Goal: Check status

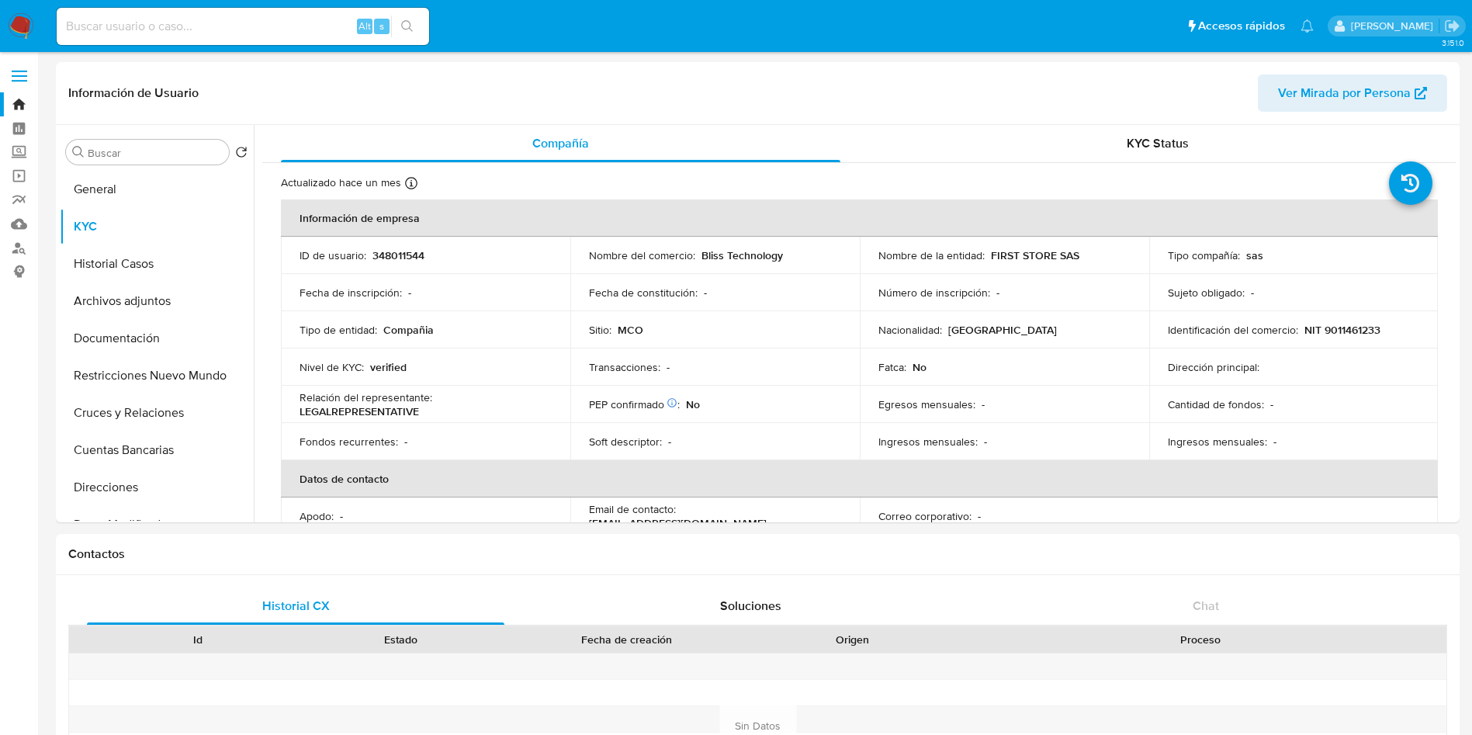
select select "10"
click at [106, 479] on button "Direcciones" at bounding box center [157, 487] width 194 height 37
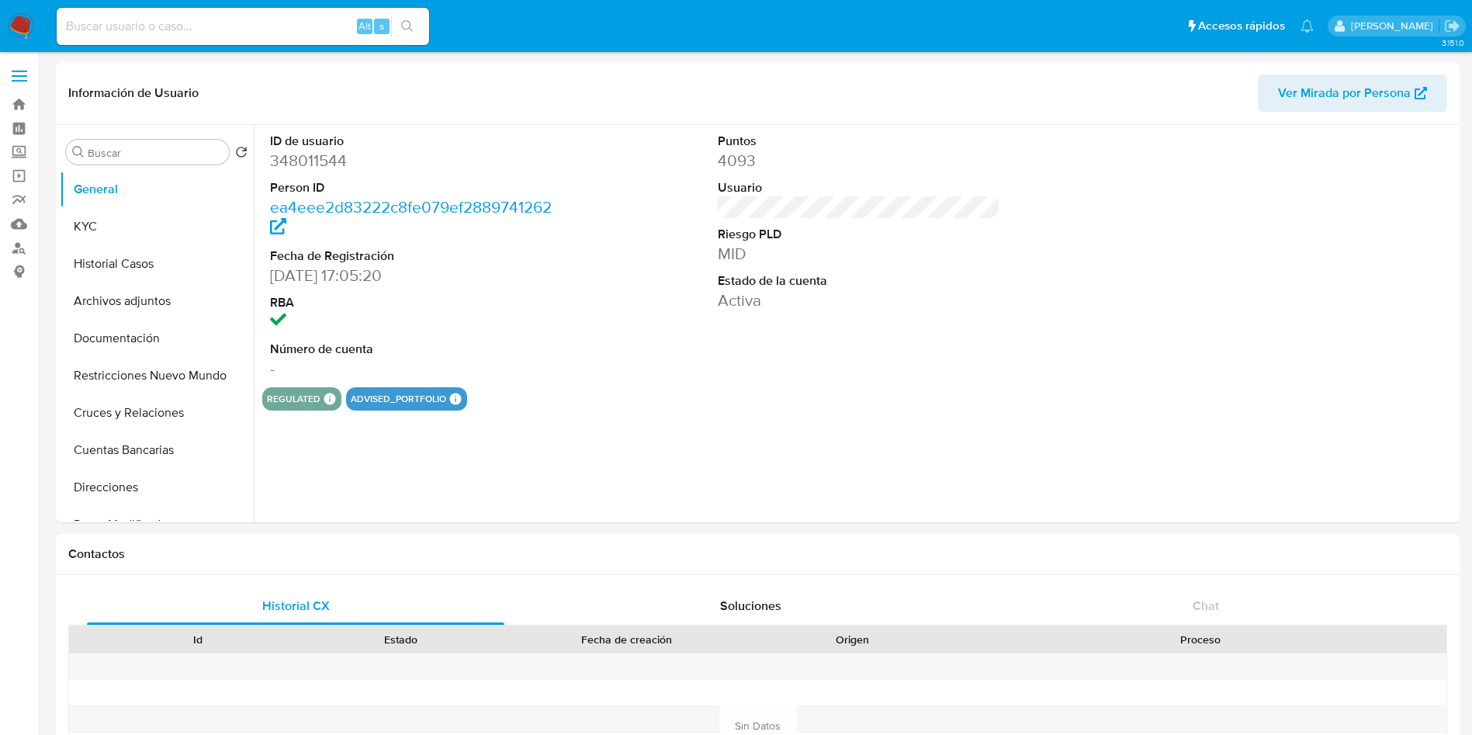
select select "10"
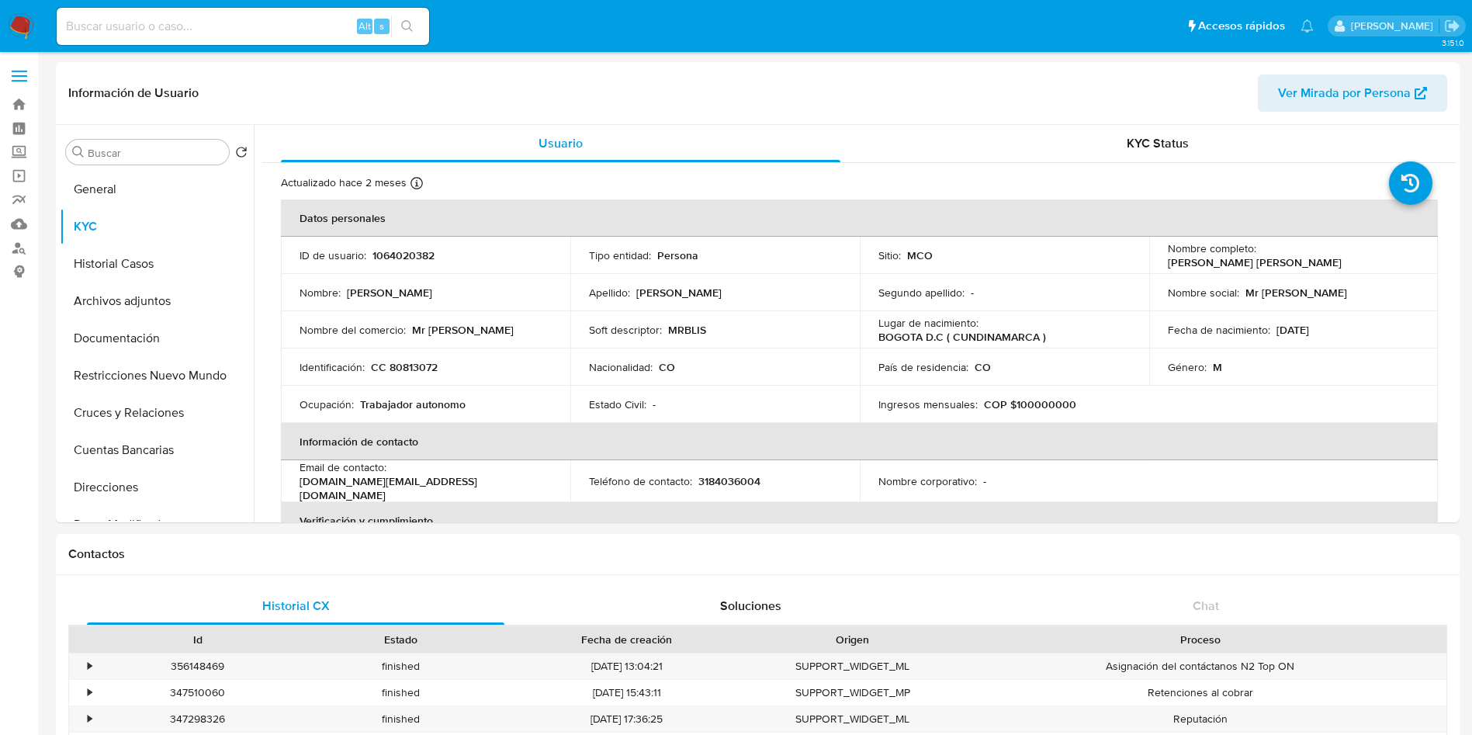
select select "10"
